Goal: Complete application form

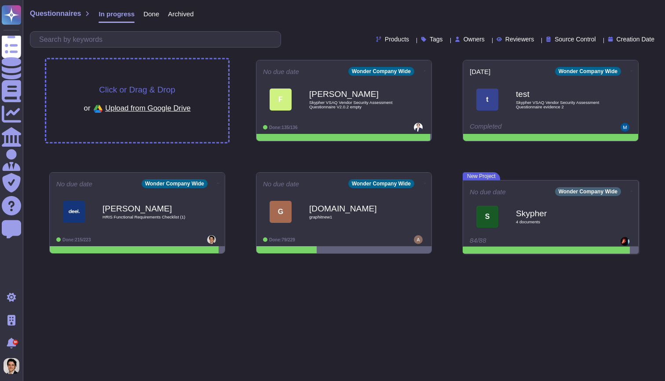
click at [140, 81] on div "Click or Drag & Drop or Upload from Google Drive" at bounding box center [137, 100] width 182 height 83
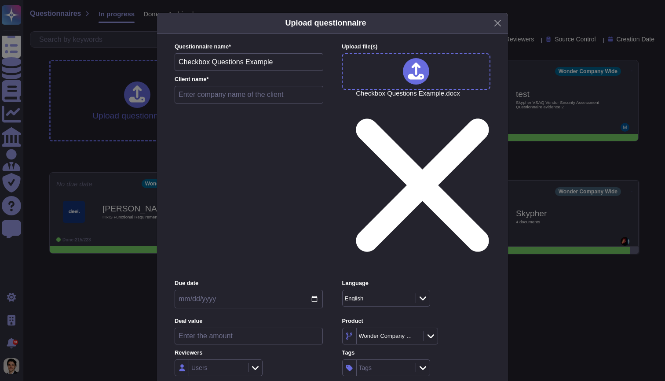
click at [239, 103] on input "text" at bounding box center [249, 95] width 149 height 18
type input "Test"
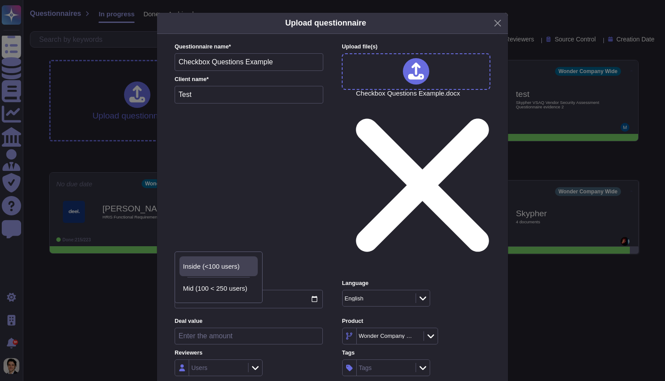
click at [224, 270] on div "Inside (<100 users)" at bounding box center [219, 266] width 78 height 20
